Goal: Transaction & Acquisition: Purchase product/service

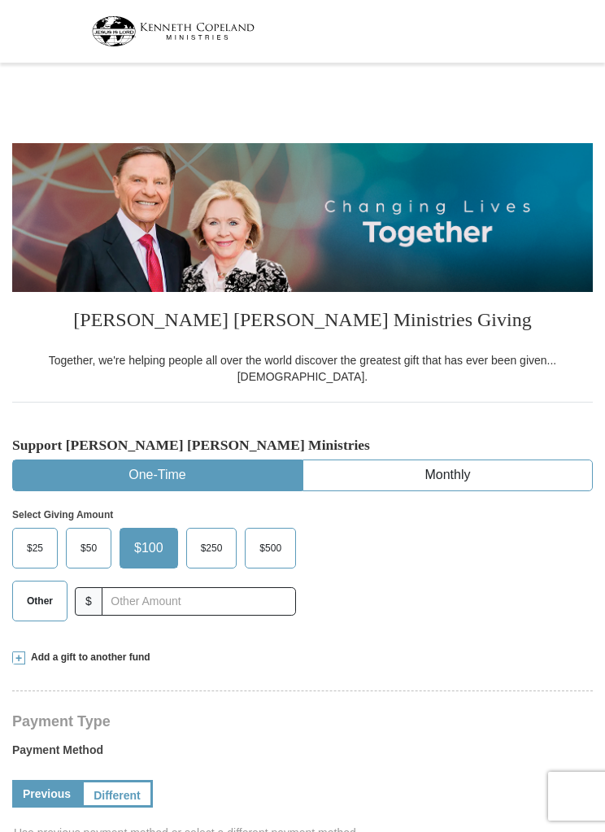
select select "FL"
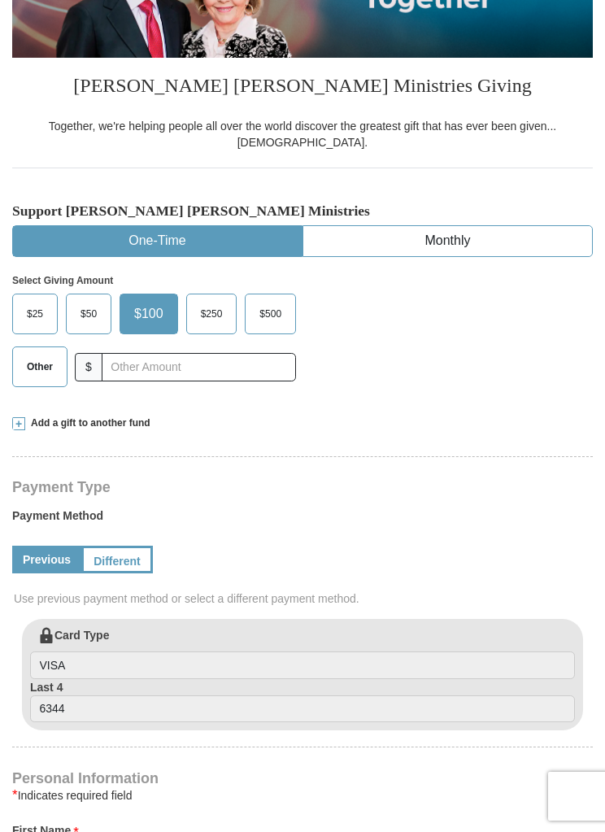
scroll to position [236, 0]
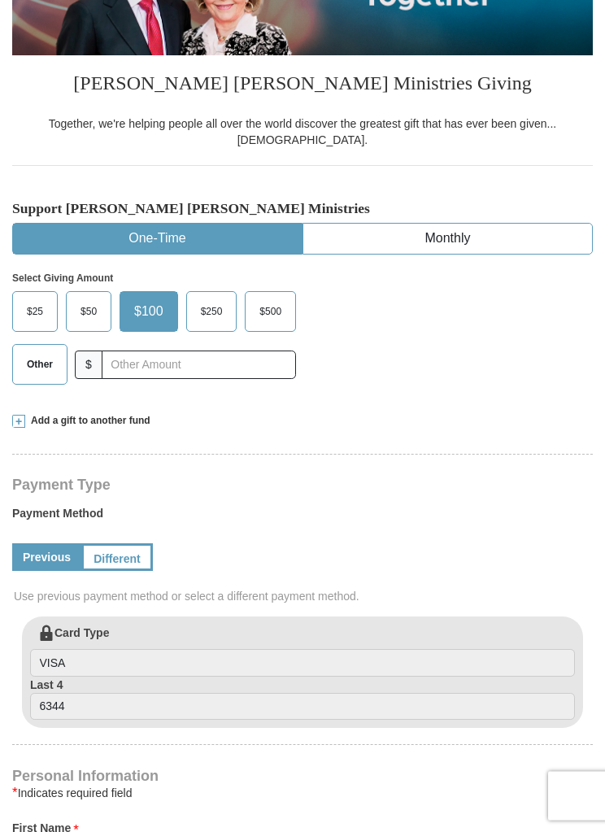
click at [47, 353] on span "Other" at bounding box center [40, 365] width 42 height 24
click at [0, 0] on input "Other" at bounding box center [0, 0] width 0 height 0
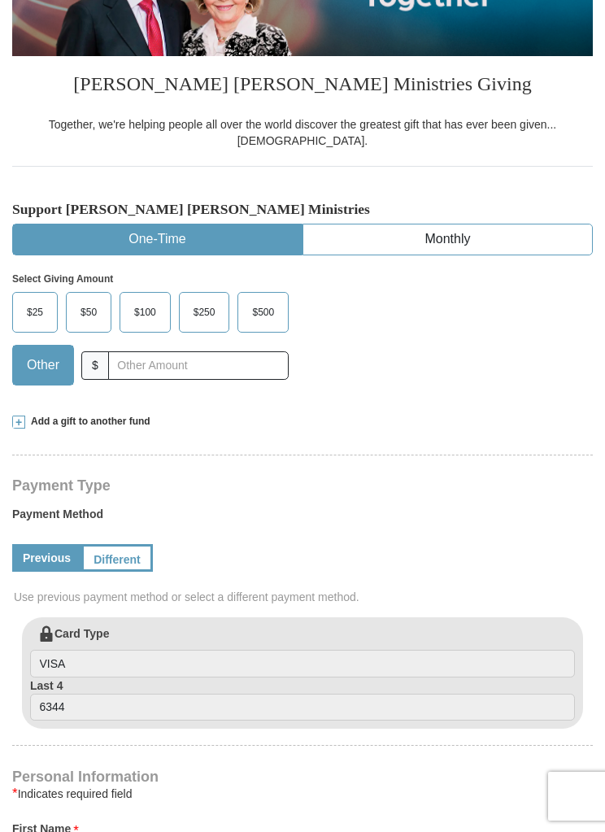
click at [33, 415] on span "Add a gift to another fund" at bounding box center [87, 422] width 125 height 14
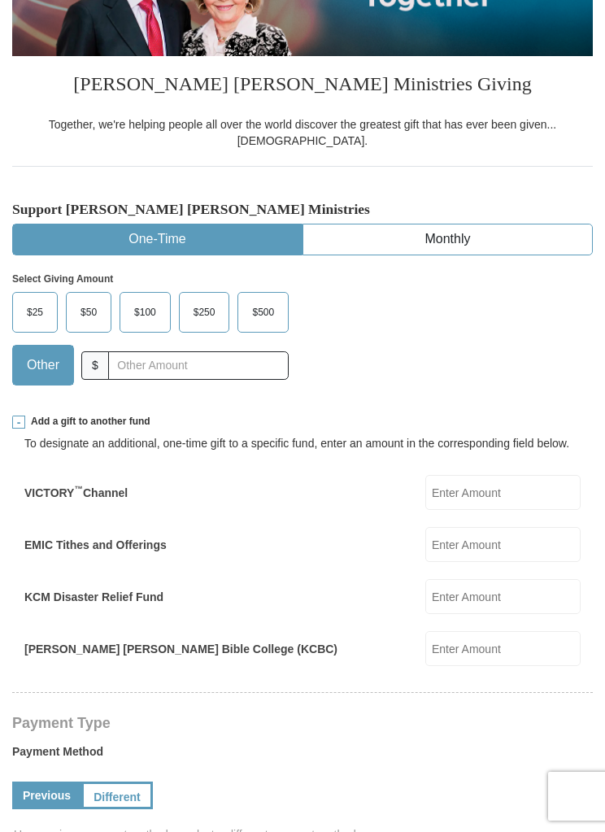
scroll to position [237, 0]
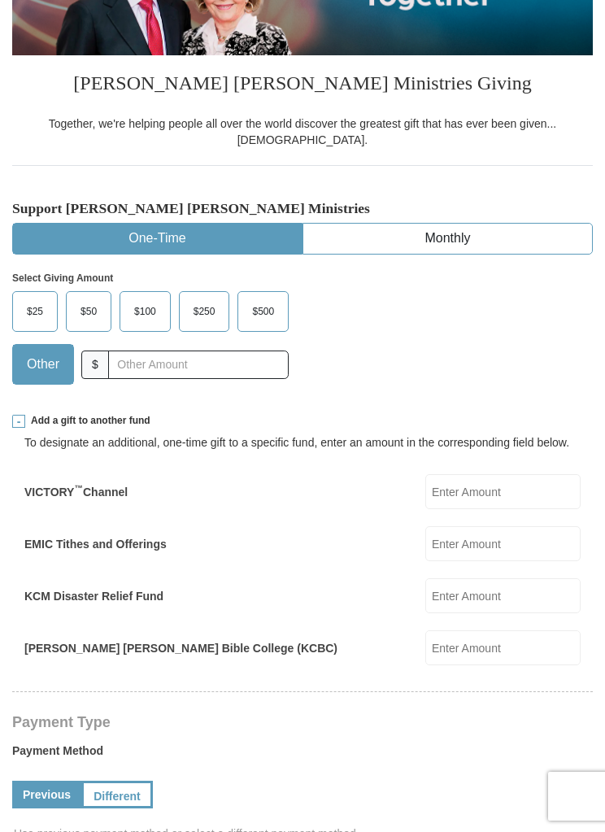
click at [157, 536] on label "EMIC Tithes and Offerings" at bounding box center [95, 544] width 142 height 16
click at [426, 531] on input "EMIC Tithes and Offerings" at bounding box center [503, 543] width 155 height 35
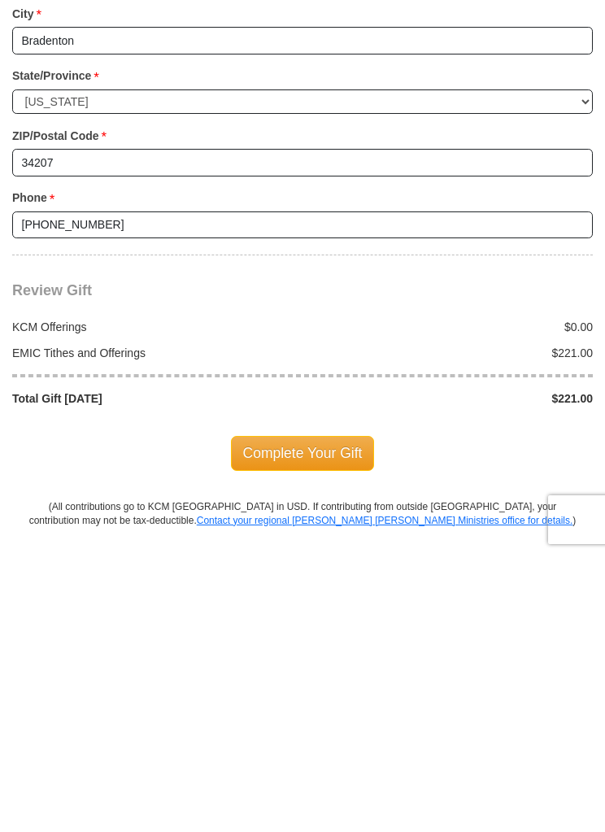
scroll to position [1448, 0]
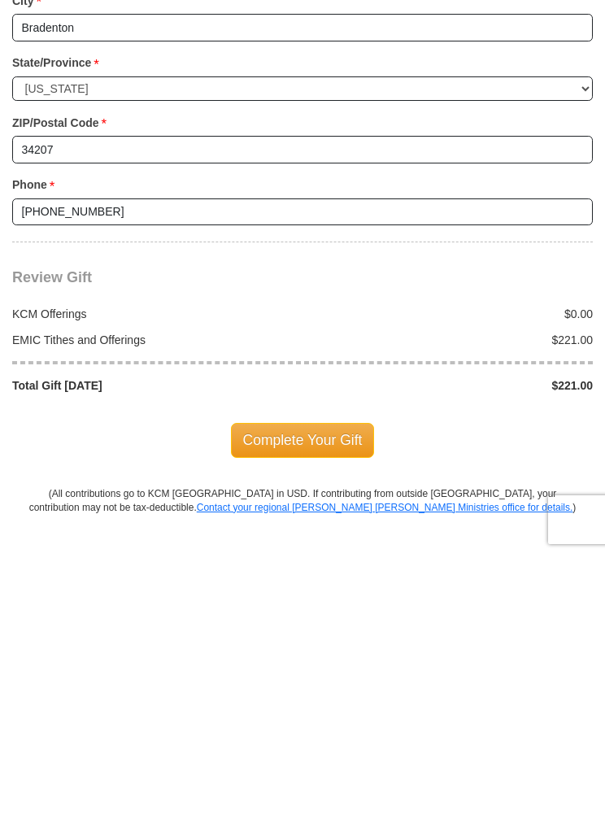
type input "221.00"
click at [329, 700] on span "Complete Your Gift" at bounding box center [303, 717] width 144 height 34
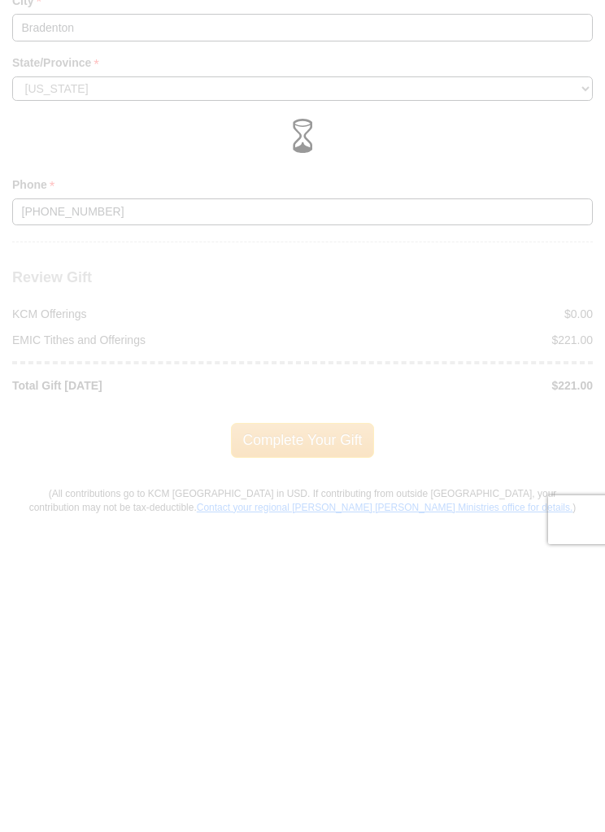
scroll to position [1725, 0]
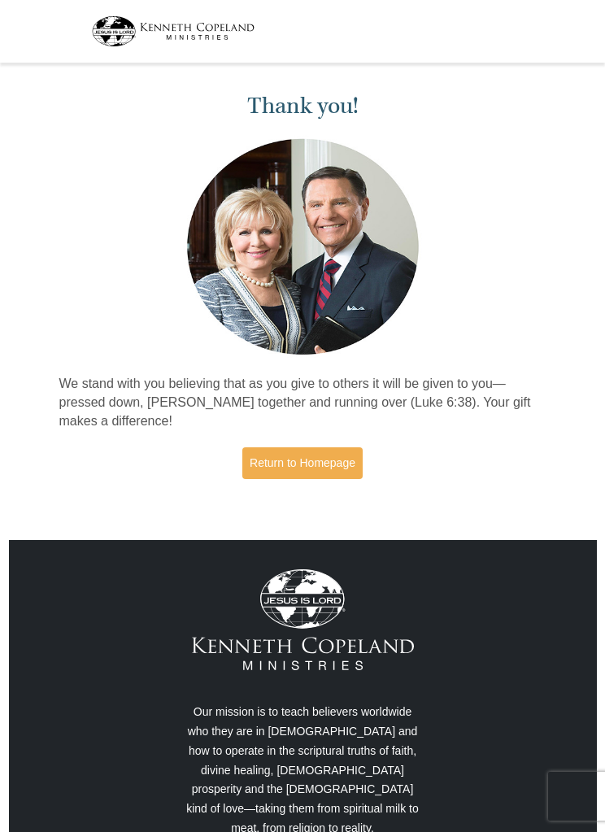
click at [602, 198] on div "Thank you! We stand with you believing that as you give to others it will be gi…" at bounding box center [302, 287] width 605 height 439
